Goal: Check status: Check status

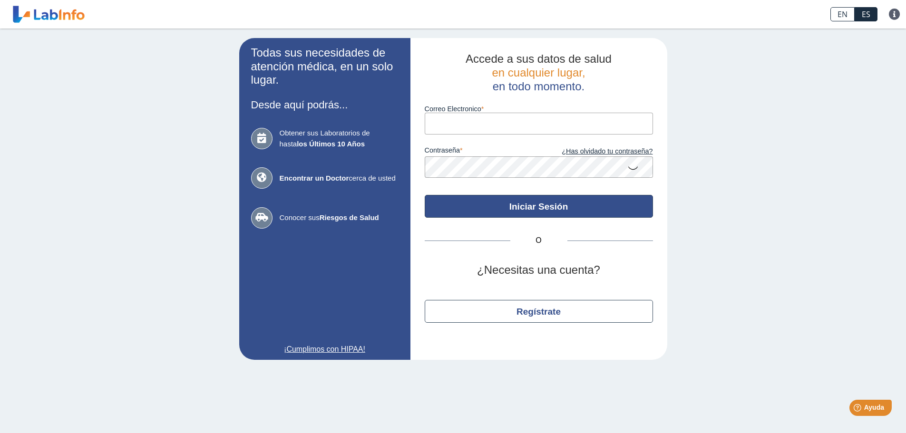
type input "[EMAIL_ADDRESS][DOMAIN_NAME]"
click at [540, 211] on button "Iniciar Sesión" at bounding box center [539, 206] width 228 height 23
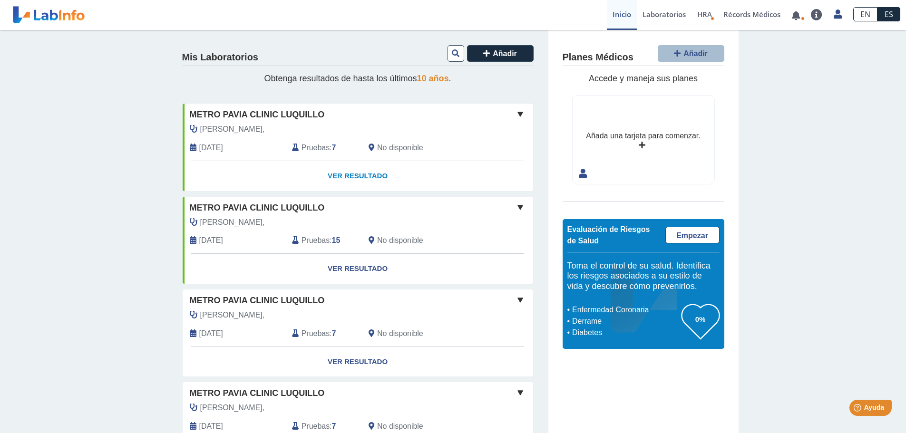
click at [342, 169] on link "Ver Resultado" at bounding box center [358, 176] width 350 height 30
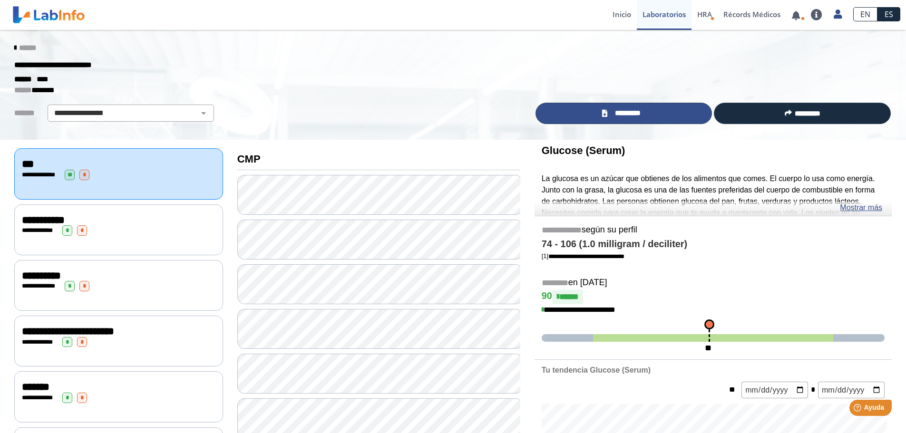
click at [647, 114] on link "*********" at bounding box center [623, 113] width 177 height 21
